Goal: Task Accomplishment & Management: Use online tool/utility

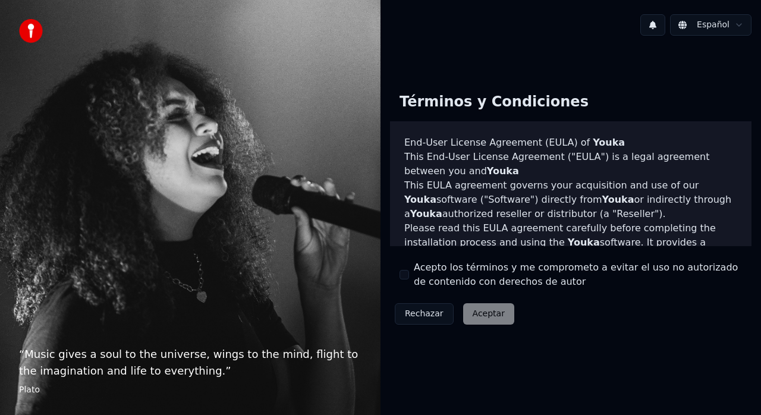
click at [492, 309] on div "Rechazar Aceptar" at bounding box center [454, 314] width 129 height 31
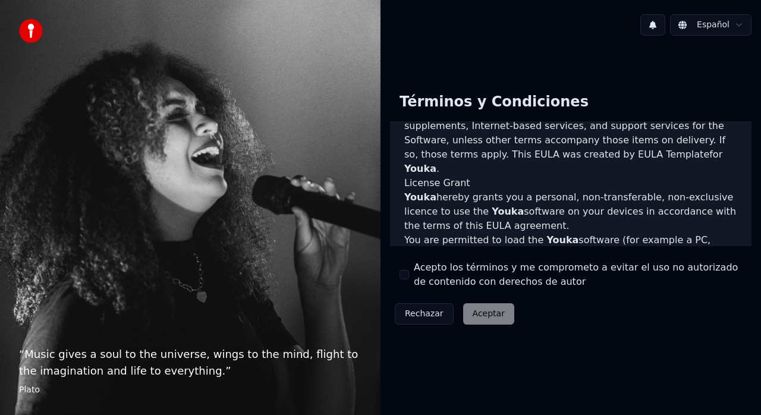
scroll to position [860, 0]
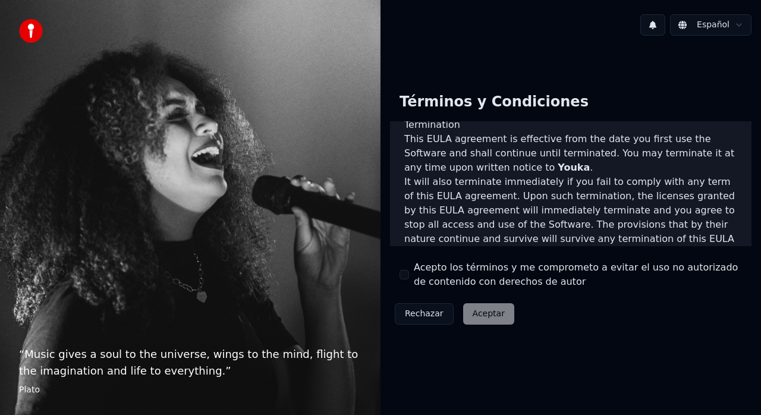
click at [477, 318] on div "Rechazar Aceptar" at bounding box center [454, 314] width 129 height 31
click at [480, 313] on div "Rechazar Aceptar" at bounding box center [454, 314] width 129 height 31
click at [409, 276] on div "Acepto los términos y me comprometo a evitar el uso no autorizado de contenido …" at bounding box center [571, 275] width 343 height 29
click at [401, 271] on div "Términos y Condiciones End-User License Agreement (EULA) of Youka This End-User…" at bounding box center [571, 206] width 362 height 246
click at [403, 272] on button "Acepto los términos y me comprometo a evitar el uso no autorizado de contenido …" at bounding box center [405, 275] width 10 height 10
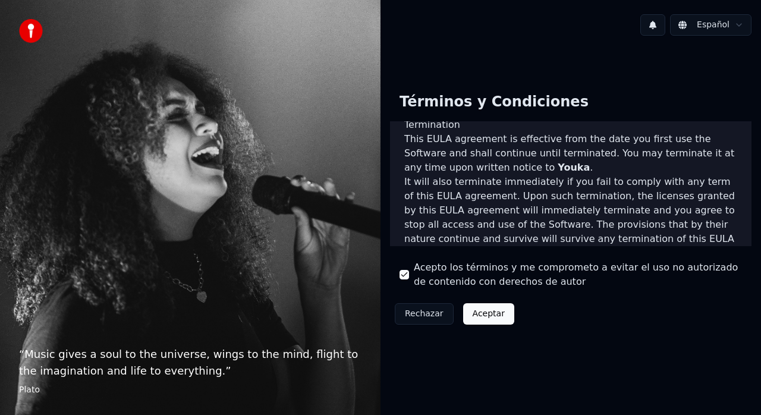
click at [406, 274] on button "Acepto los términos y me comprometo a evitar el uso no autorizado de contenido …" at bounding box center [405, 275] width 10 height 10
click at [486, 311] on button "Aceptar" at bounding box center [488, 313] width 51 height 21
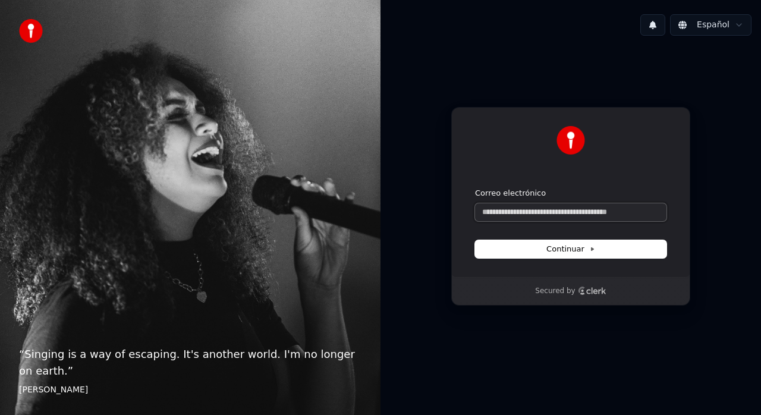
click at [519, 219] on input "Correo electrónico" at bounding box center [571, 212] width 192 height 18
click at [566, 215] on input "Correo electrónico" at bounding box center [571, 212] width 192 height 18
click at [659, 29] on button at bounding box center [653, 24] width 25 height 21
click at [523, 32] on div "Español" at bounding box center [571, 25] width 381 height 40
click at [525, 211] on input "Correo electrónico" at bounding box center [571, 212] width 192 height 18
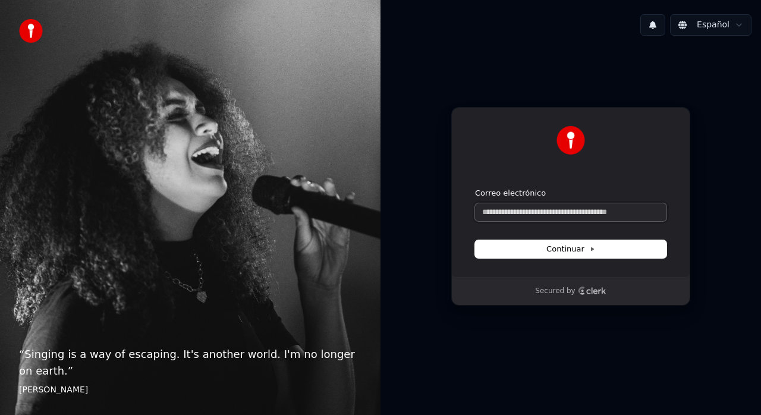
paste input "**********"
click at [619, 251] on button "Continuar" at bounding box center [571, 249] width 192 height 18
type input "**********"
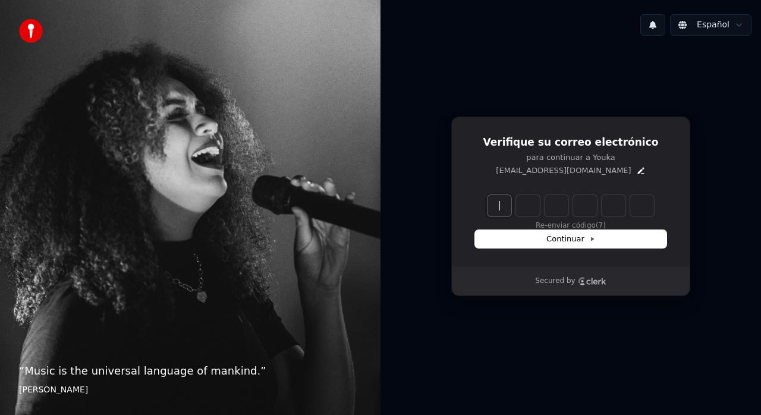
click at [495, 199] on input "Enter verification code" at bounding box center [583, 205] width 190 height 21
paste input "******"
type input "******"
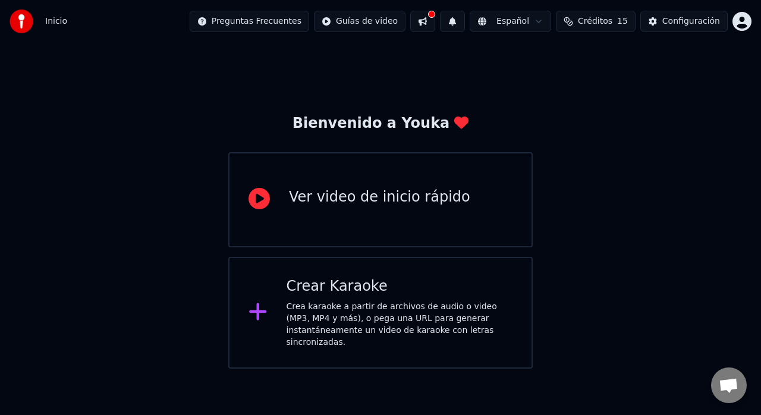
click at [393, 205] on div "Ver video de inicio rápido" at bounding box center [379, 197] width 181 height 19
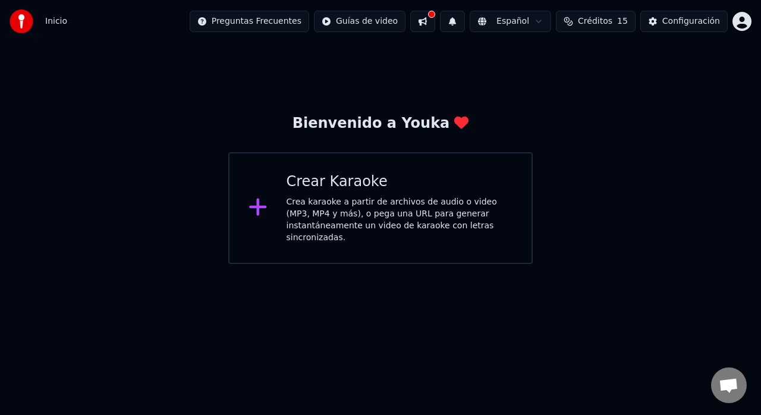
click at [258, 21] on html "Inicio Preguntas Frecuentes Guías de video Español Créditos 15 Configuración Bi…" at bounding box center [380, 132] width 761 height 264
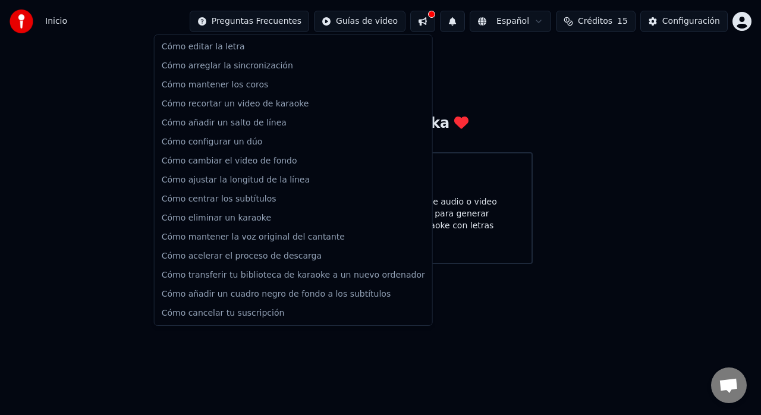
click at [745, 23] on html "Inicio Preguntas Frecuentes Guías de video Español Créditos 15 Configuración Bi…" at bounding box center [380, 132] width 761 height 264
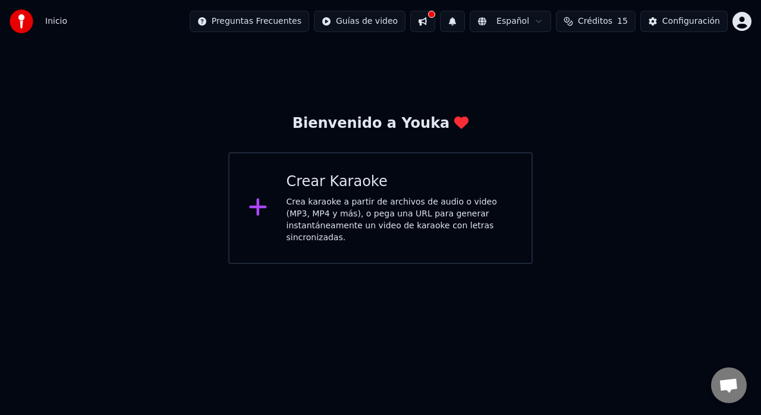
click at [681, 107] on div "Bienvenido a [PERSON_NAME] Karaoke Crea karaoke a partir de archivos de audio o…" at bounding box center [380, 153] width 761 height 221
click at [613, 17] on span "Créditos" at bounding box center [595, 21] width 35 height 12
click at [435, 17] on div at bounding box center [431, 14] width 7 height 7
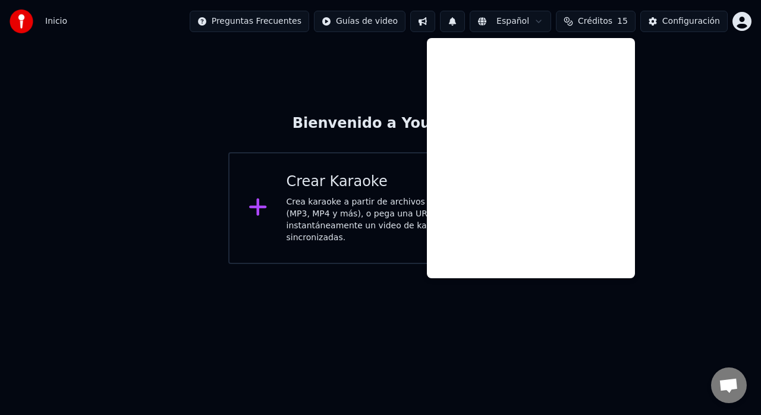
click at [272, 56] on div "Bienvenido a [PERSON_NAME] Karaoke Crea karaoke a partir de archivos de audio o…" at bounding box center [380, 153] width 761 height 221
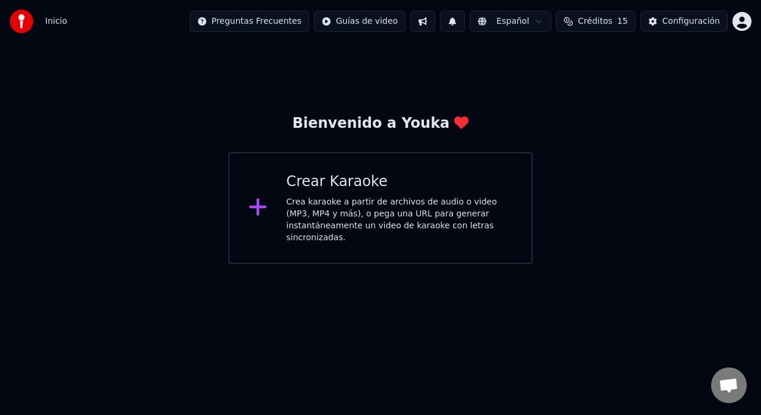
click at [274, 200] on div at bounding box center [263, 208] width 29 height 24
